Goal: Information Seeking & Learning: Learn about a topic

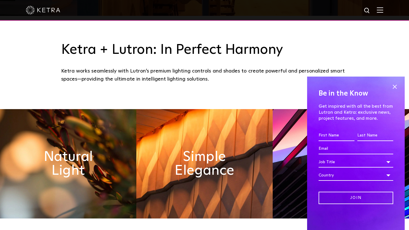
scroll to position [233, 0]
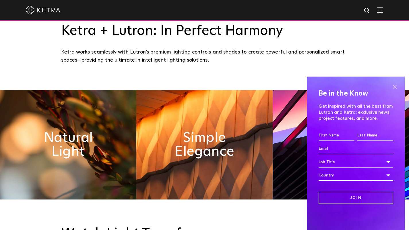
click at [394, 85] on span at bounding box center [395, 86] width 9 height 9
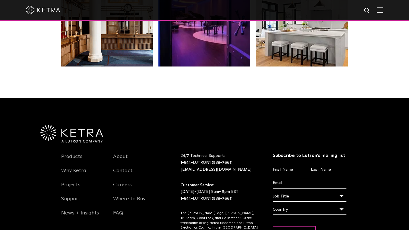
scroll to position [1155, 0]
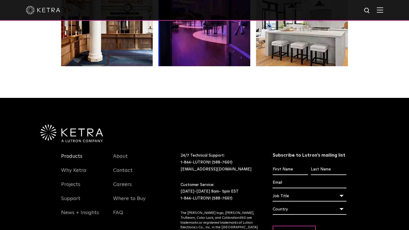
click at [74, 160] on link "Products" at bounding box center [71, 159] width 21 height 13
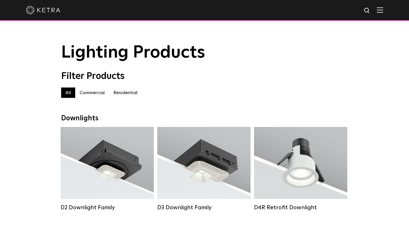
click at [94, 92] on label "Commercial" at bounding box center [92, 92] width 34 height 10
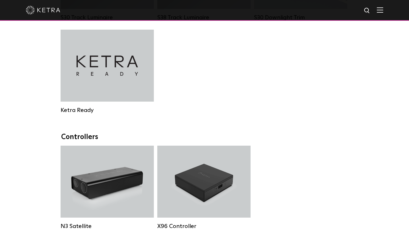
scroll to position [662, 0]
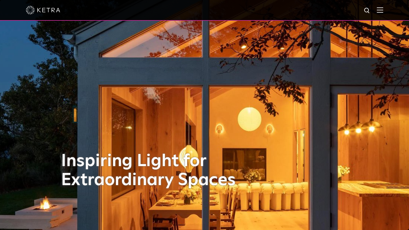
click at [384, 13] on img at bounding box center [380, 9] width 6 height 5
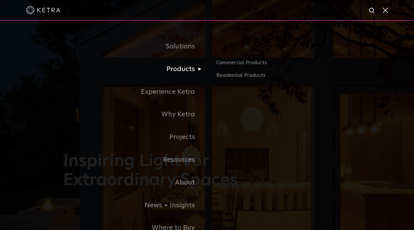
click at [182, 76] on link "Products" at bounding box center [135, 69] width 144 height 23
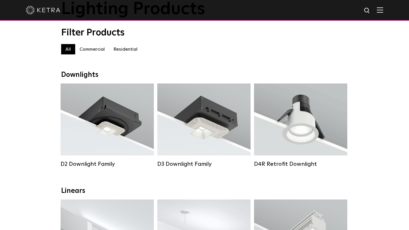
scroll to position [58, 0]
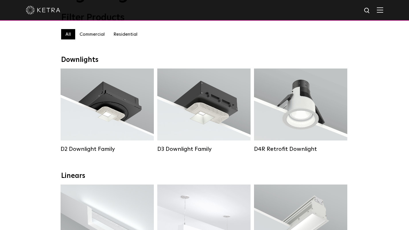
click at [91, 37] on label "Commercial" at bounding box center [92, 34] width 34 height 10
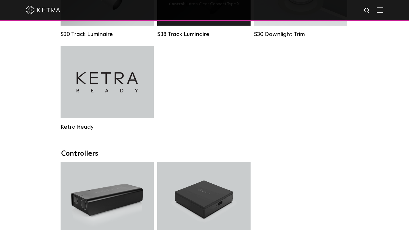
scroll to position [613, 0]
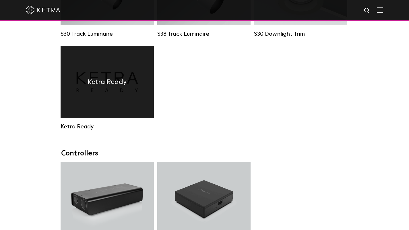
click at [79, 85] on div "Ketra Ready" at bounding box center [107, 82] width 93 height 72
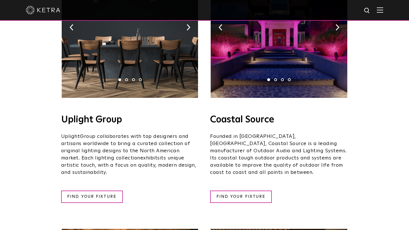
scroll to position [207, 0]
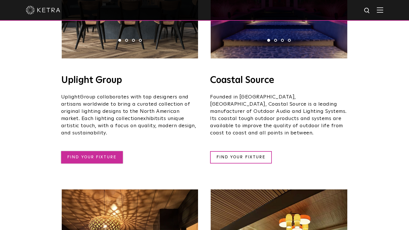
click at [111, 151] on link "FIND YOUR FIXTURE" at bounding box center [92, 157] width 62 height 12
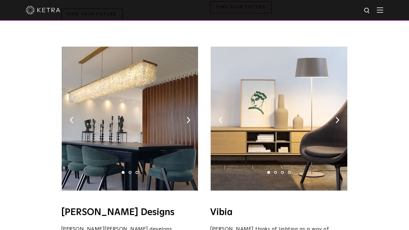
scroll to position [908, 0]
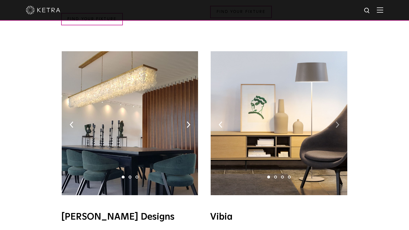
click at [338, 121] on img at bounding box center [338, 124] width 4 height 6
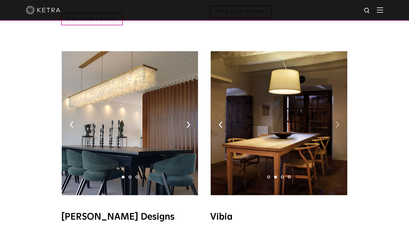
click at [338, 121] on img at bounding box center [338, 124] width 4 height 6
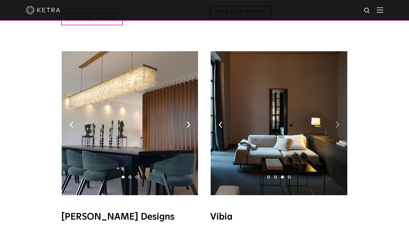
click at [338, 121] on img at bounding box center [338, 124] width 4 height 6
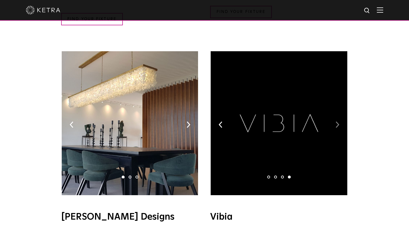
click at [338, 121] on img at bounding box center [338, 124] width 4 height 6
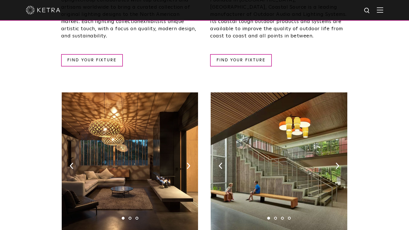
scroll to position [303, 0]
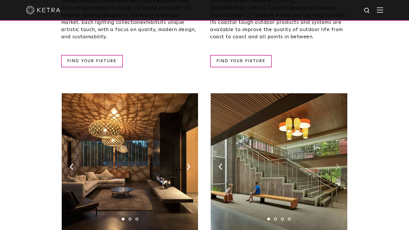
click at [337, 163] on img at bounding box center [338, 166] width 4 height 6
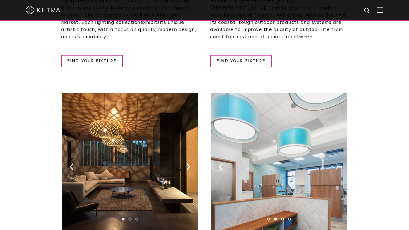
click at [337, 163] on img at bounding box center [338, 166] width 4 height 6
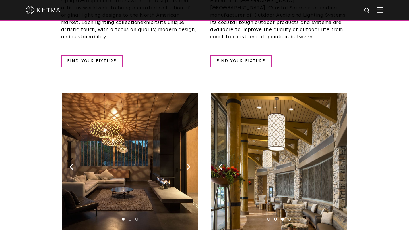
click at [337, 163] on img at bounding box center [338, 166] width 4 height 6
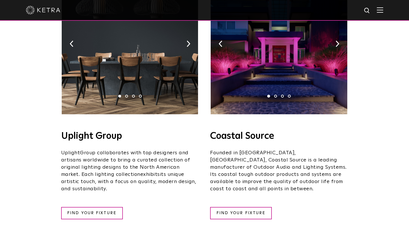
scroll to position [151, 0]
click at [233, 207] on link "FIND YOUR FIXTURE" at bounding box center [241, 213] width 62 height 12
